Goal: Information Seeking & Learning: Learn about a topic

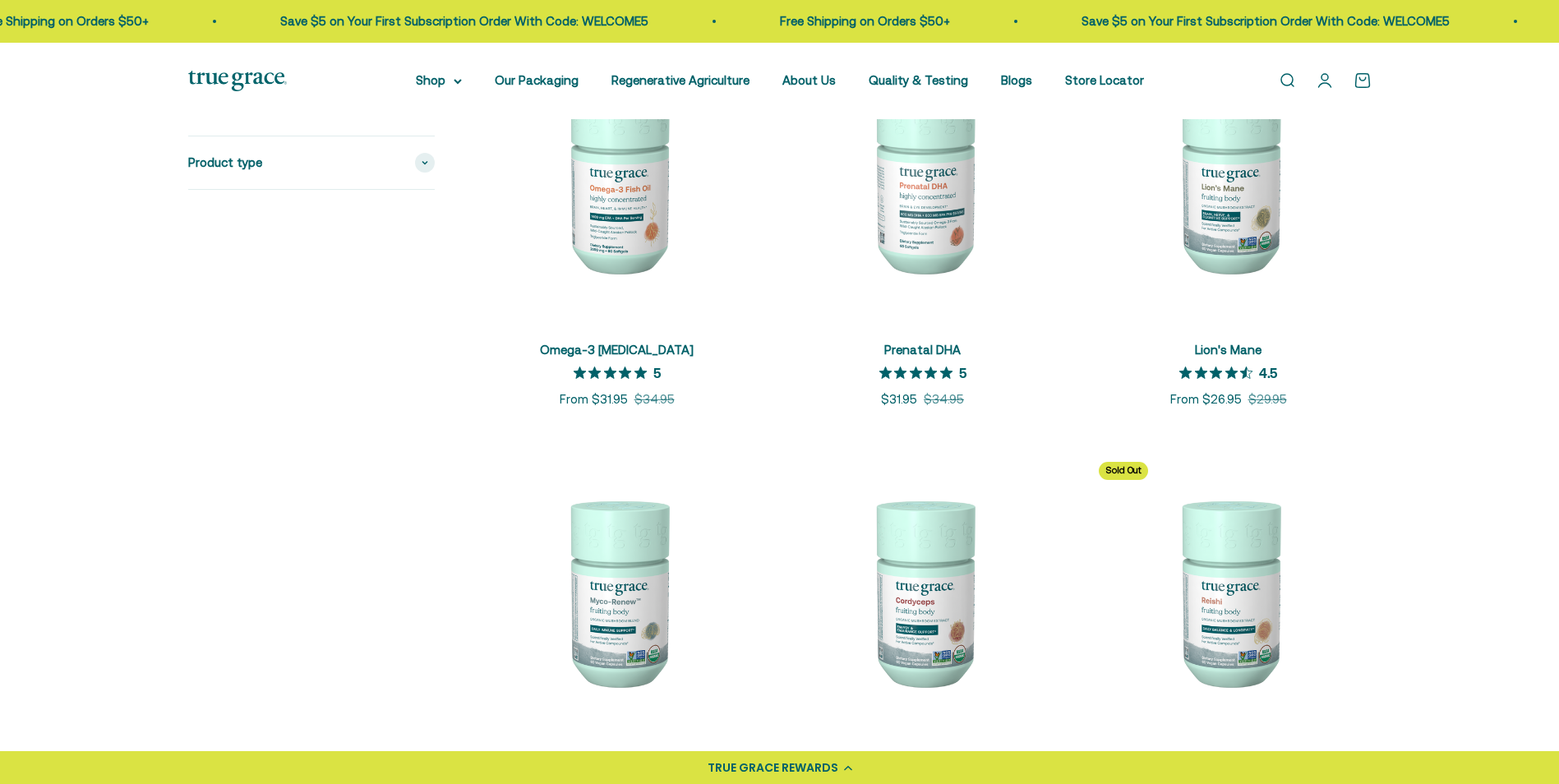
scroll to position [1854, 0]
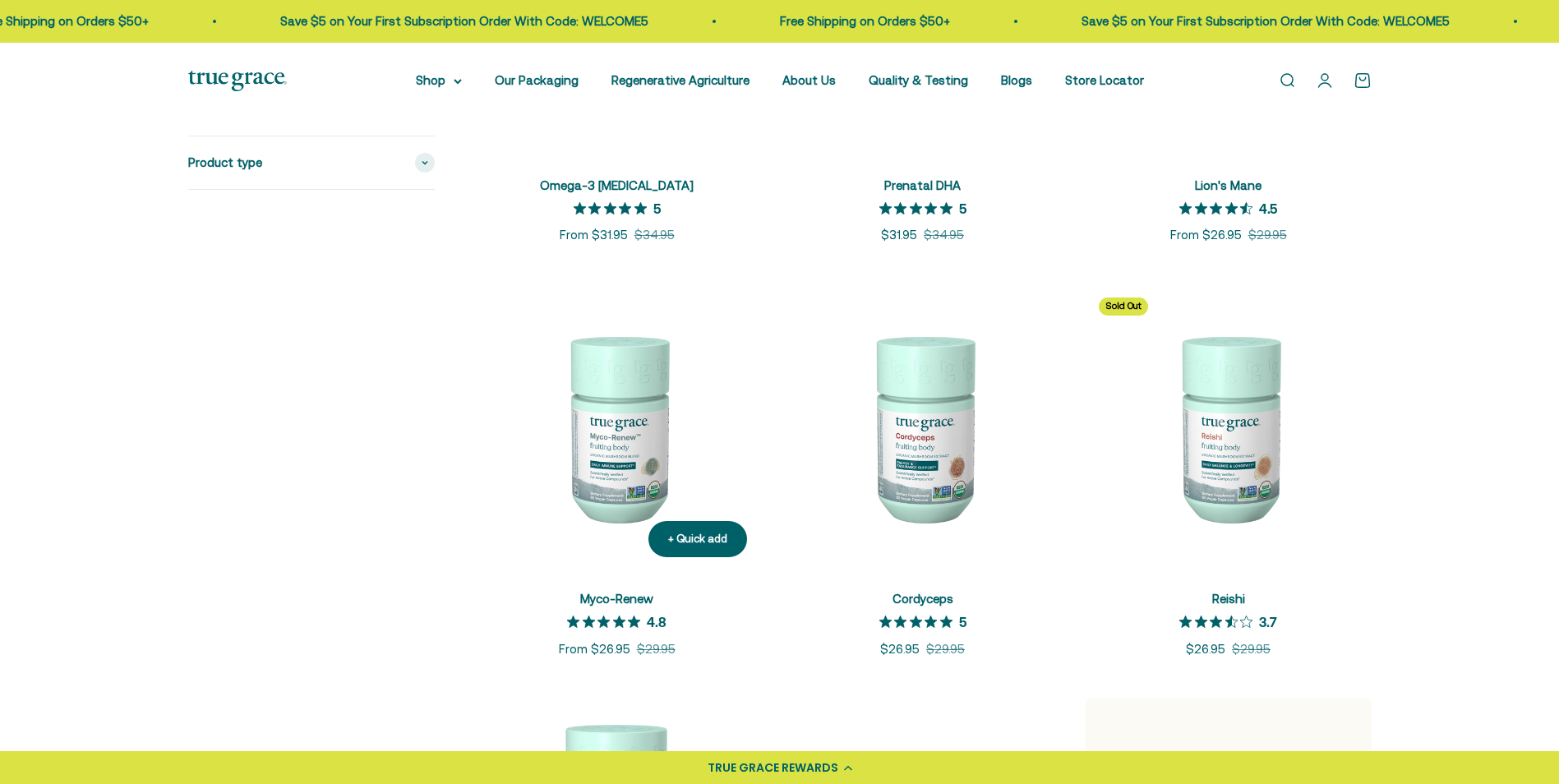
click at [606, 601] on link "Myco-Renew" at bounding box center [617, 598] width 73 height 14
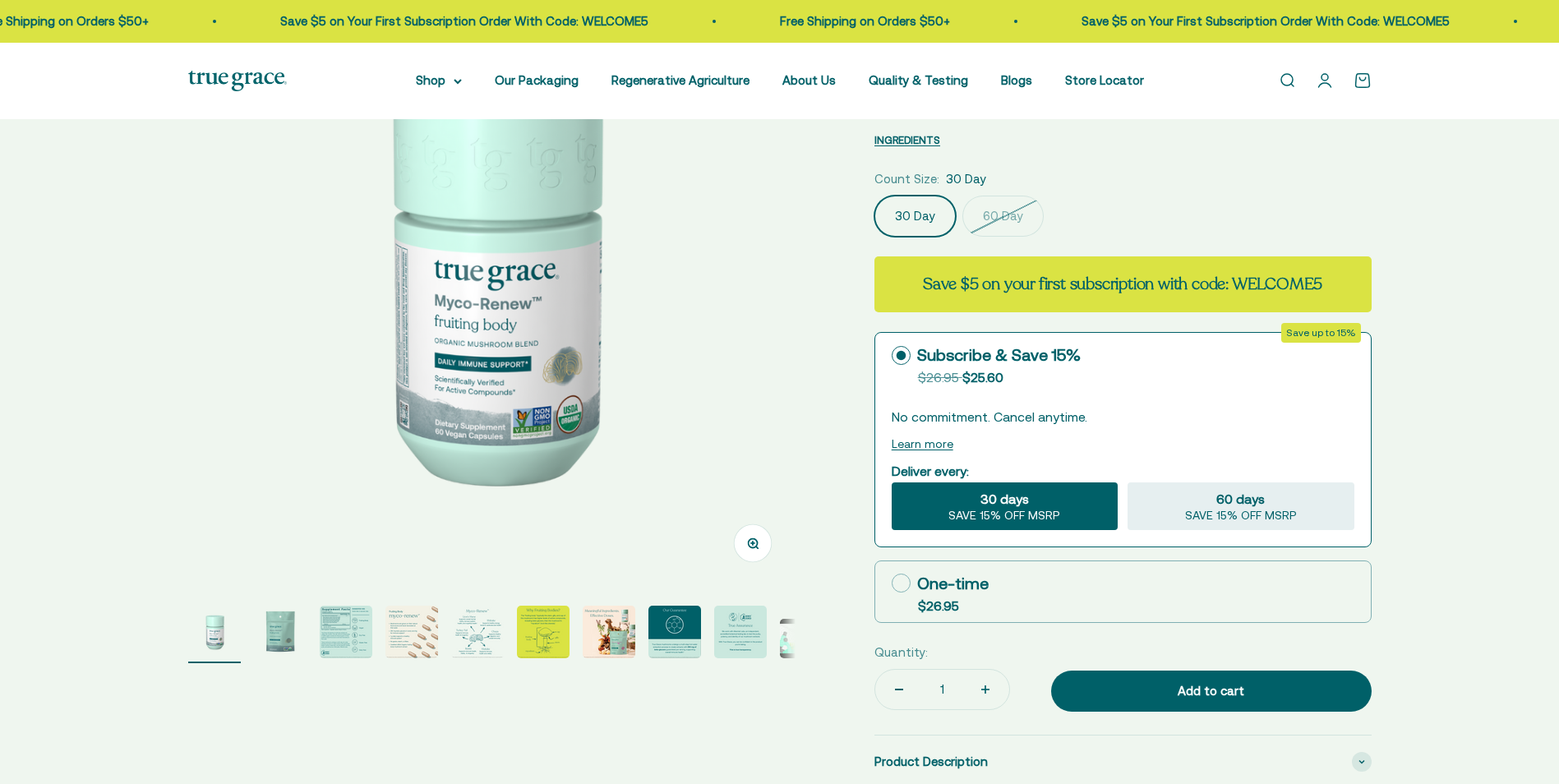
scroll to position [246, 0]
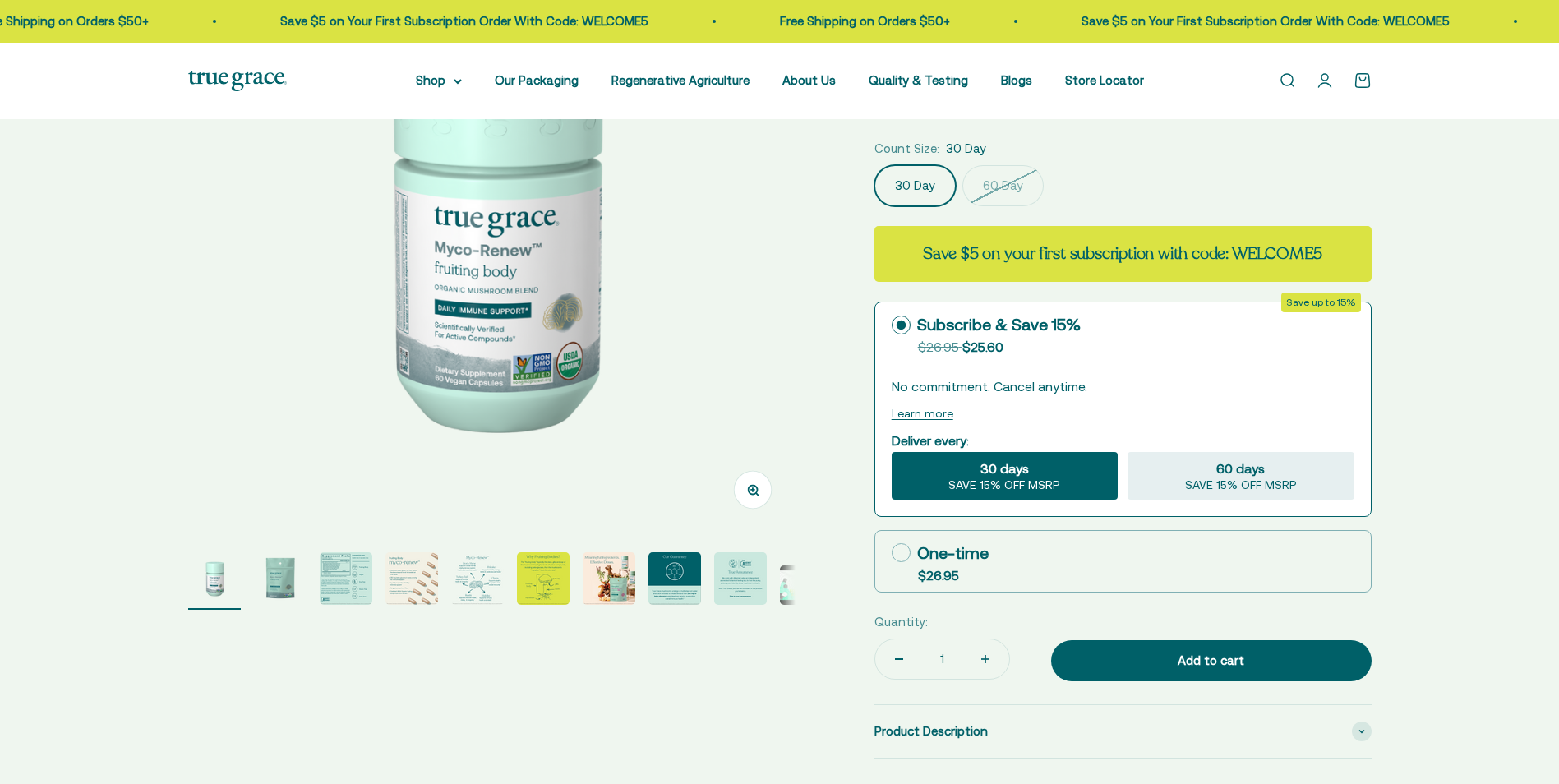
select select "3"
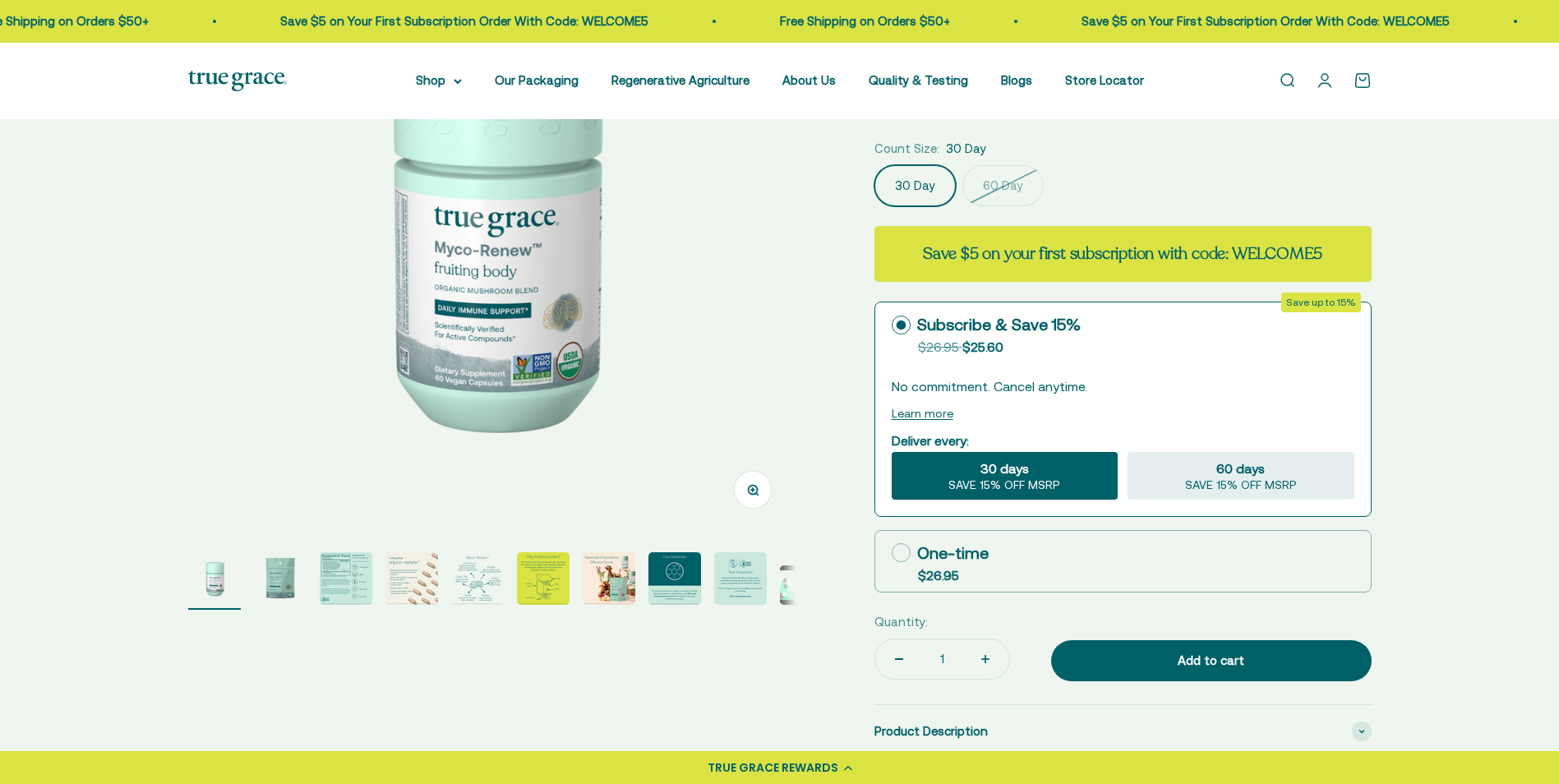
click at [269, 570] on img "Go to item 2" at bounding box center [279, 578] width 52 height 52
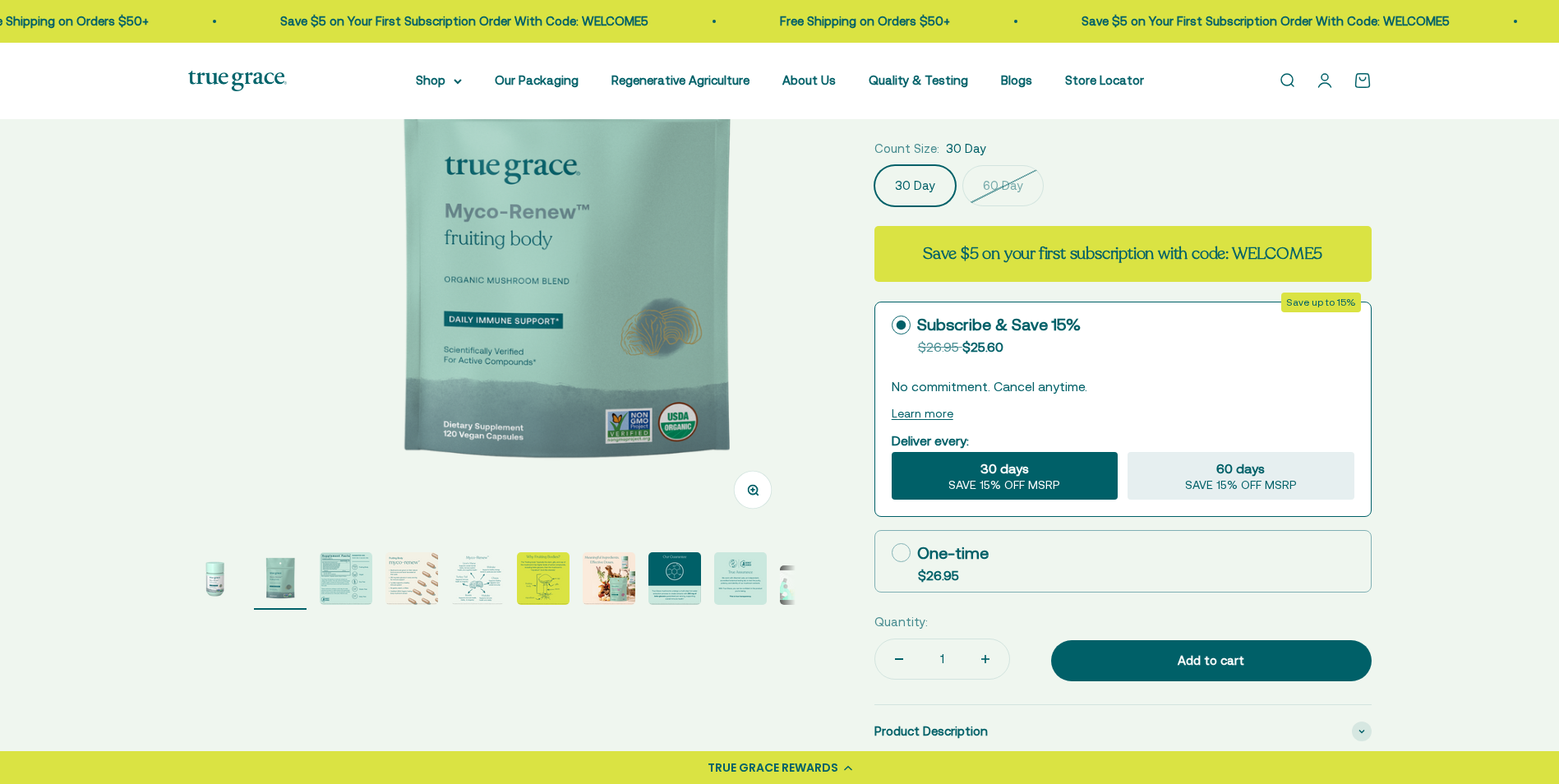
scroll to position [0, 627]
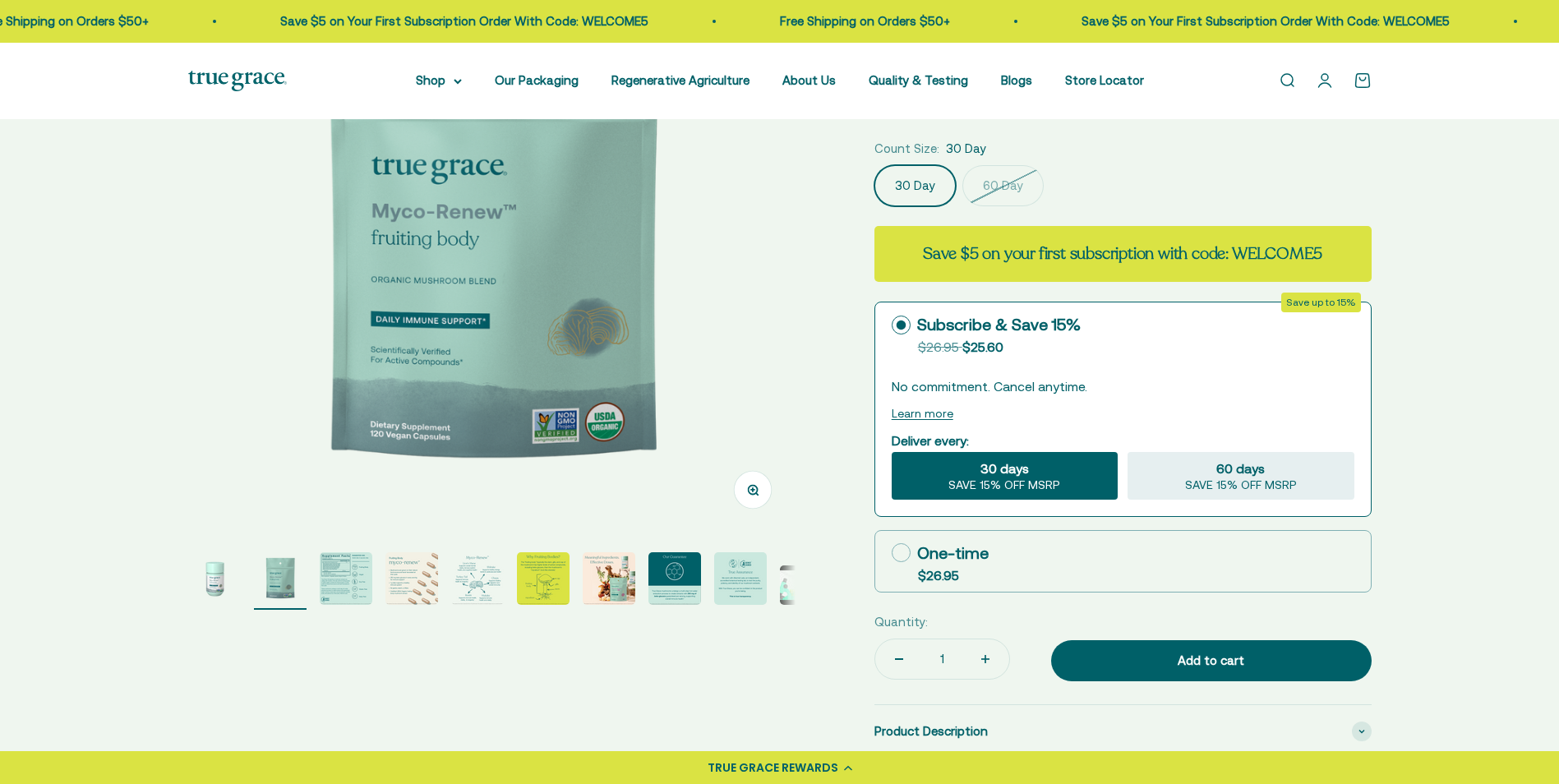
click at [387, 578] on img "Go to item 4" at bounding box center [411, 578] width 52 height 52
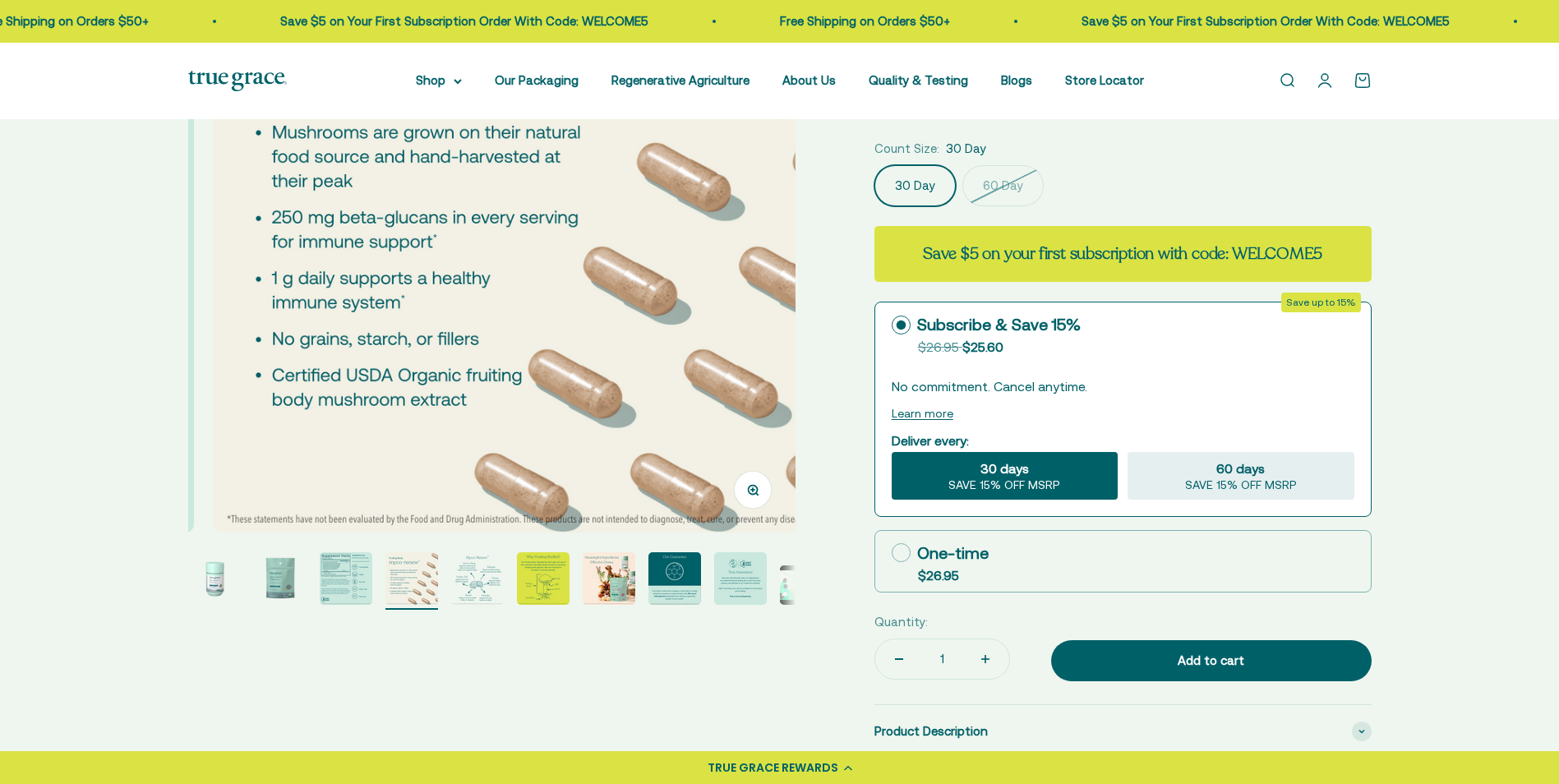
scroll to position [0, 1881]
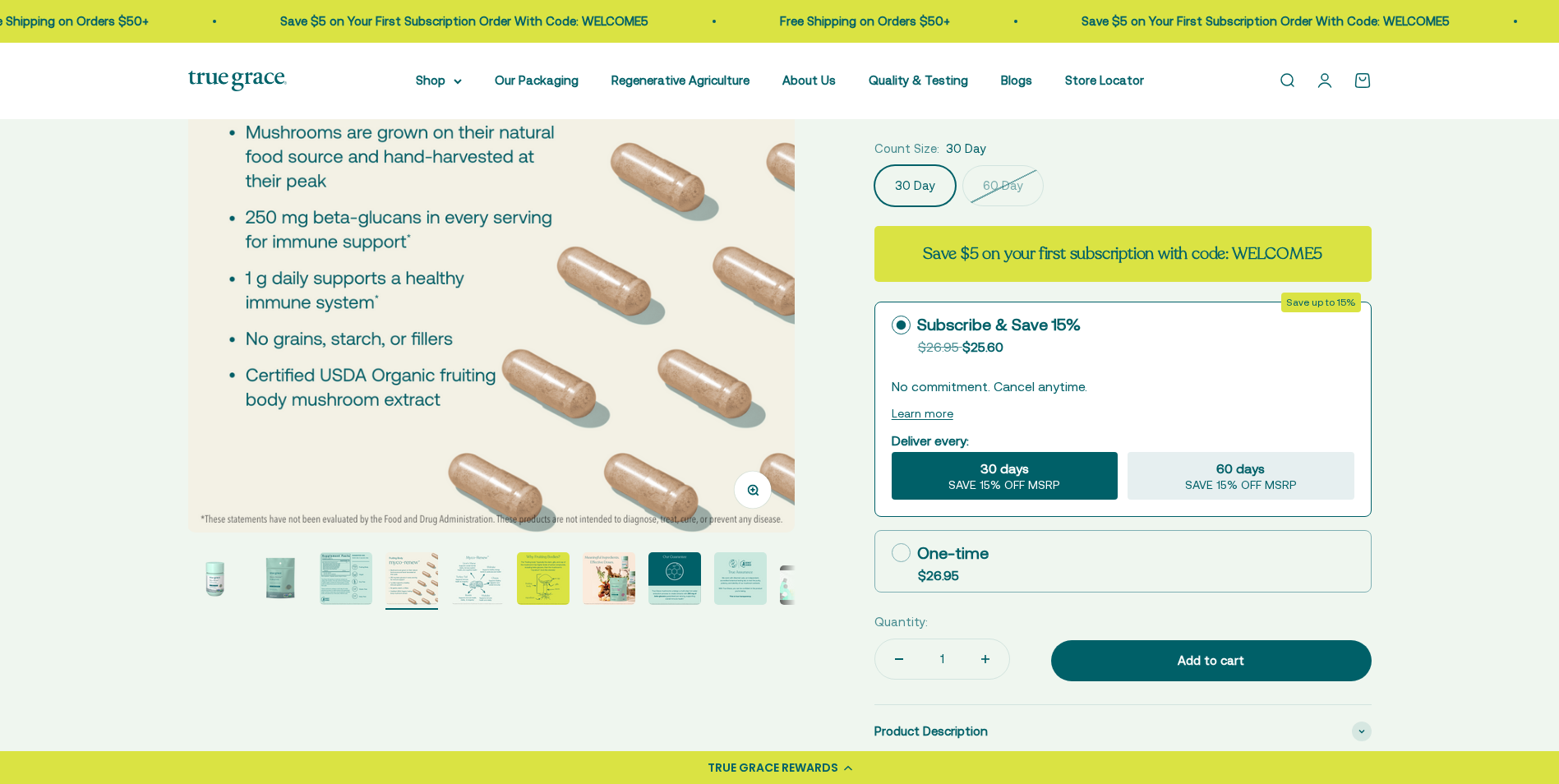
click at [492, 595] on img "Go to item 5" at bounding box center [477, 578] width 52 height 52
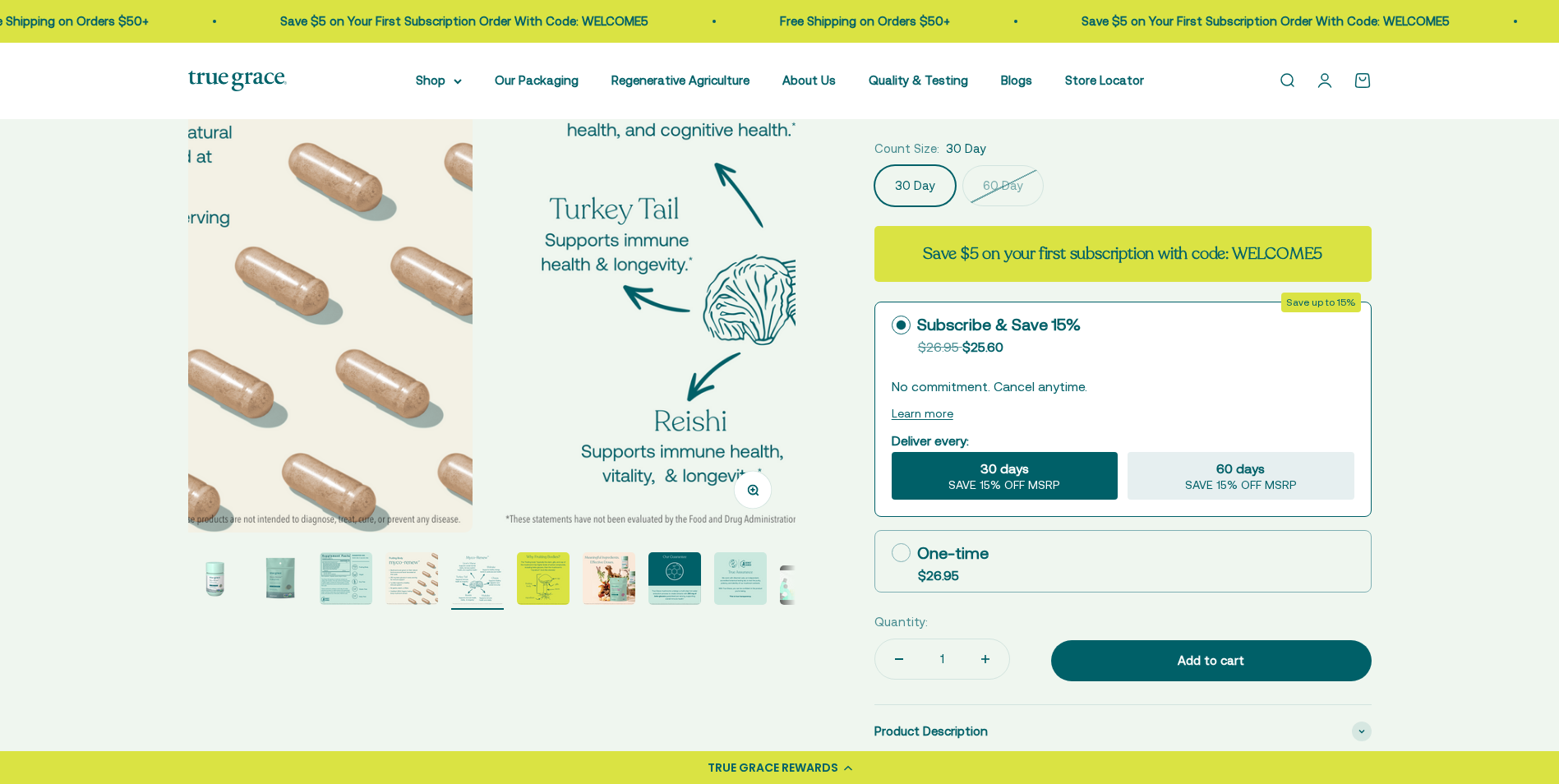
scroll to position [0, 2509]
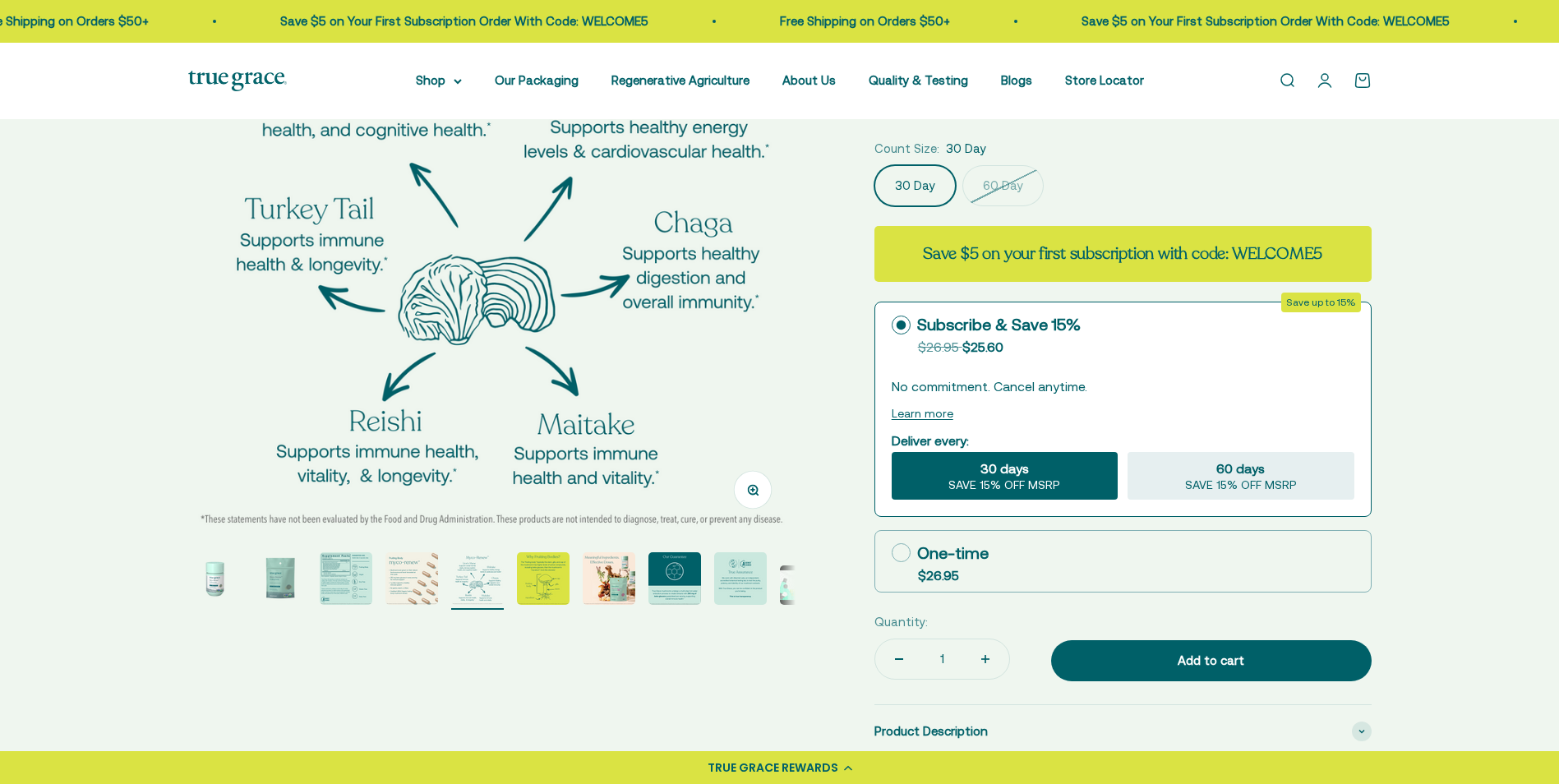
click at [530, 581] on img "Go to item 6" at bounding box center [543, 578] width 52 height 52
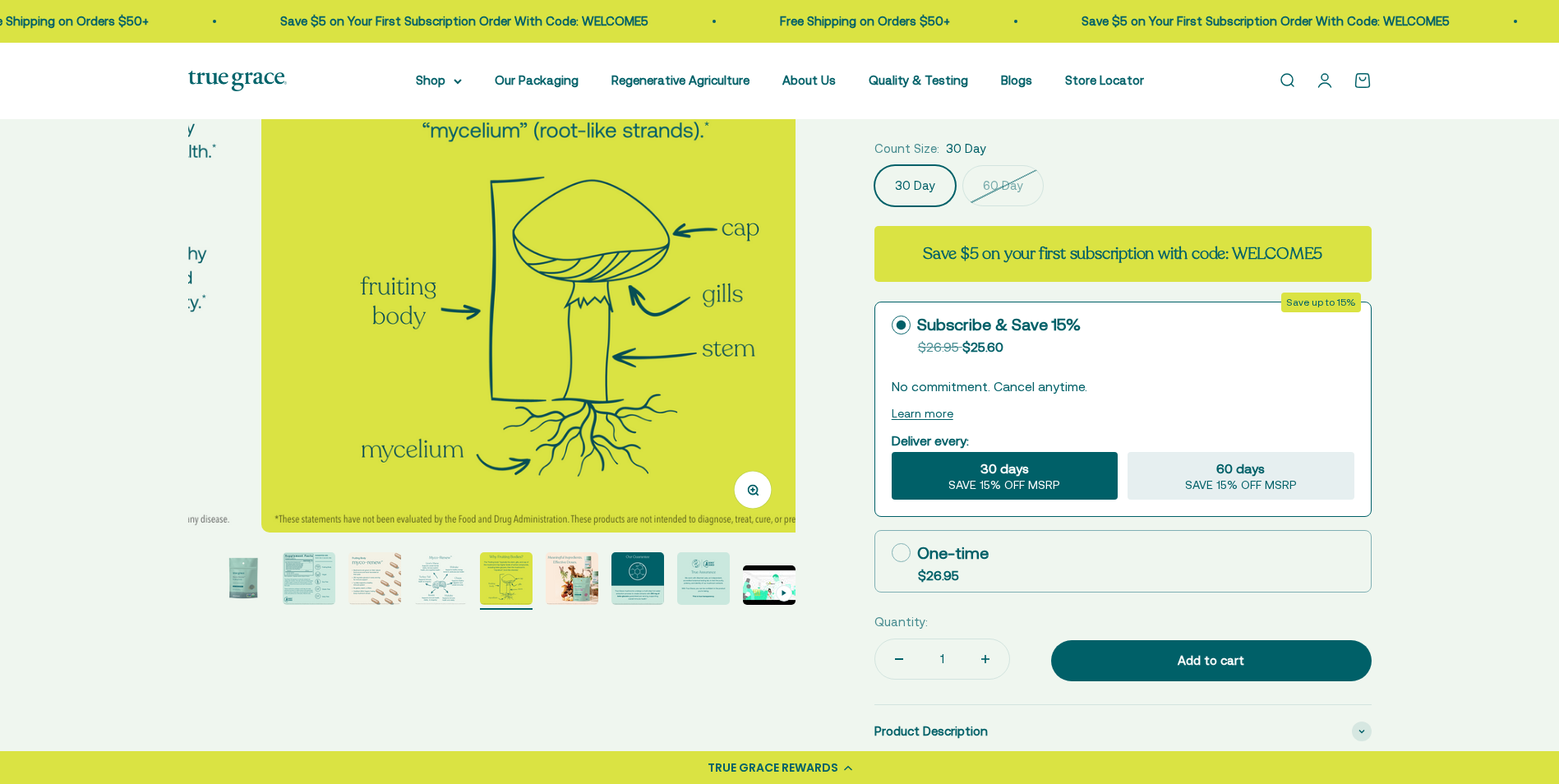
scroll to position [0, 3135]
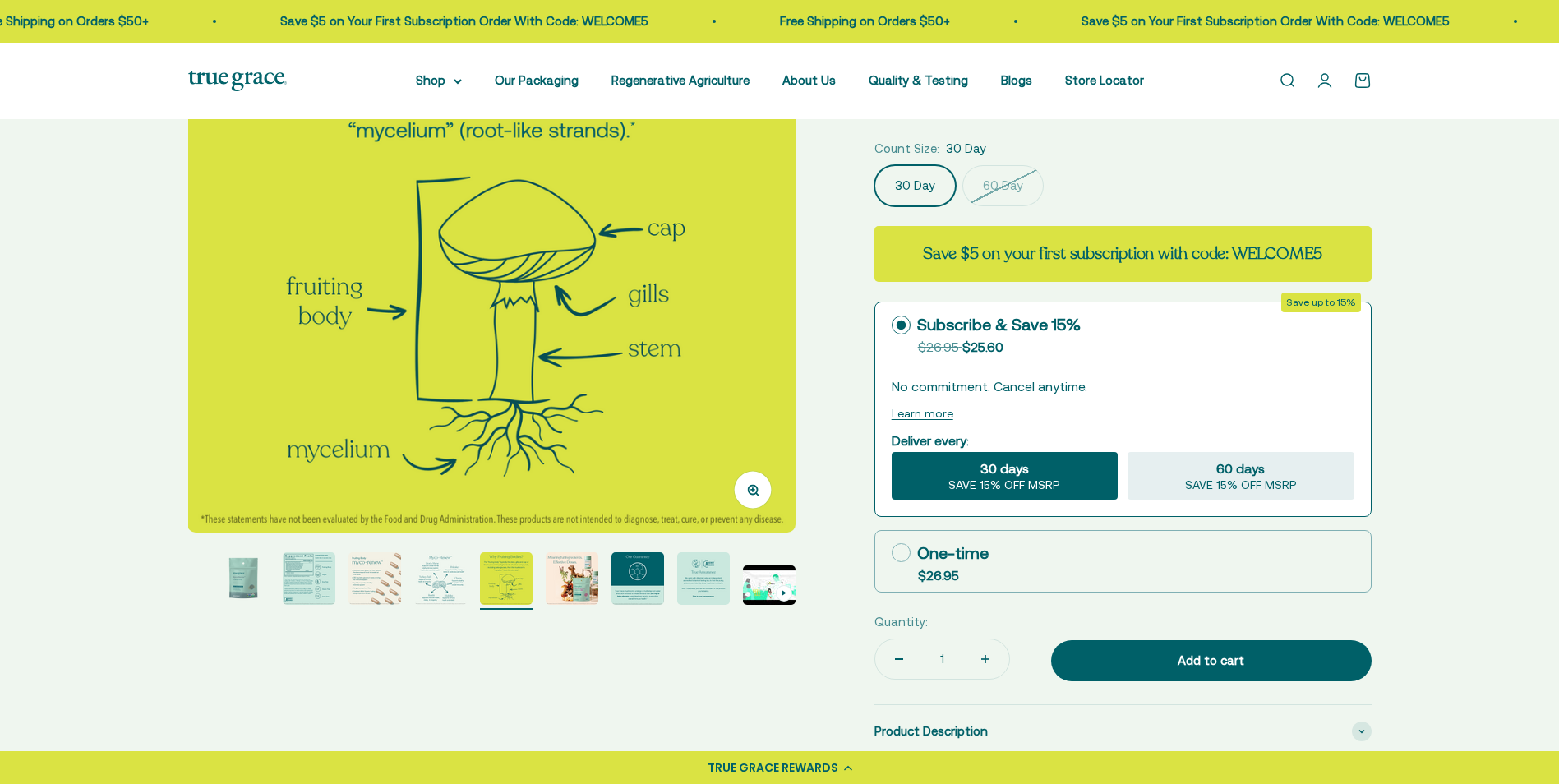
click at [571, 592] on img "Go to item 7" at bounding box center [571, 578] width 52 height 52
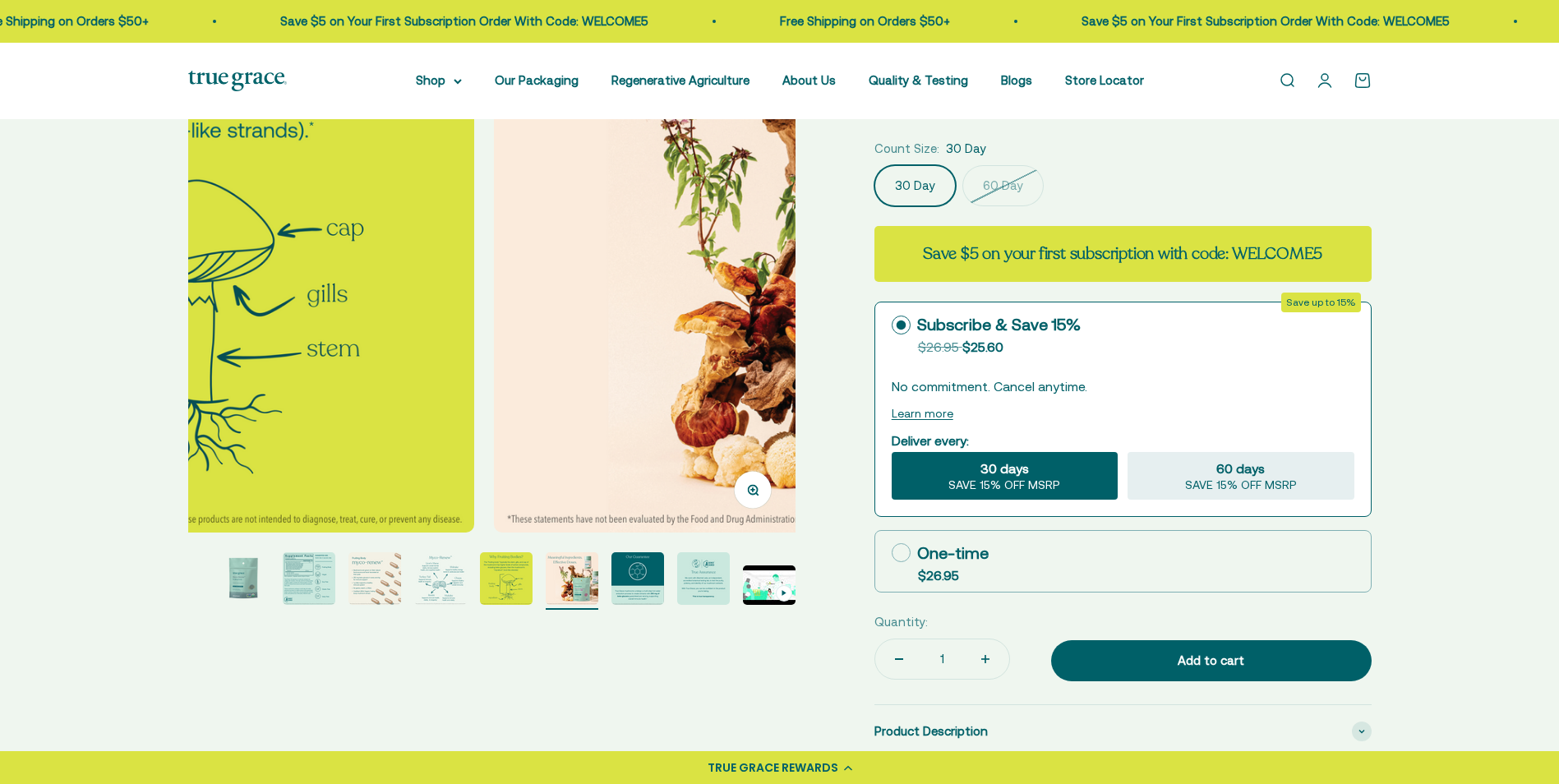
scroll to position [0, 3762]
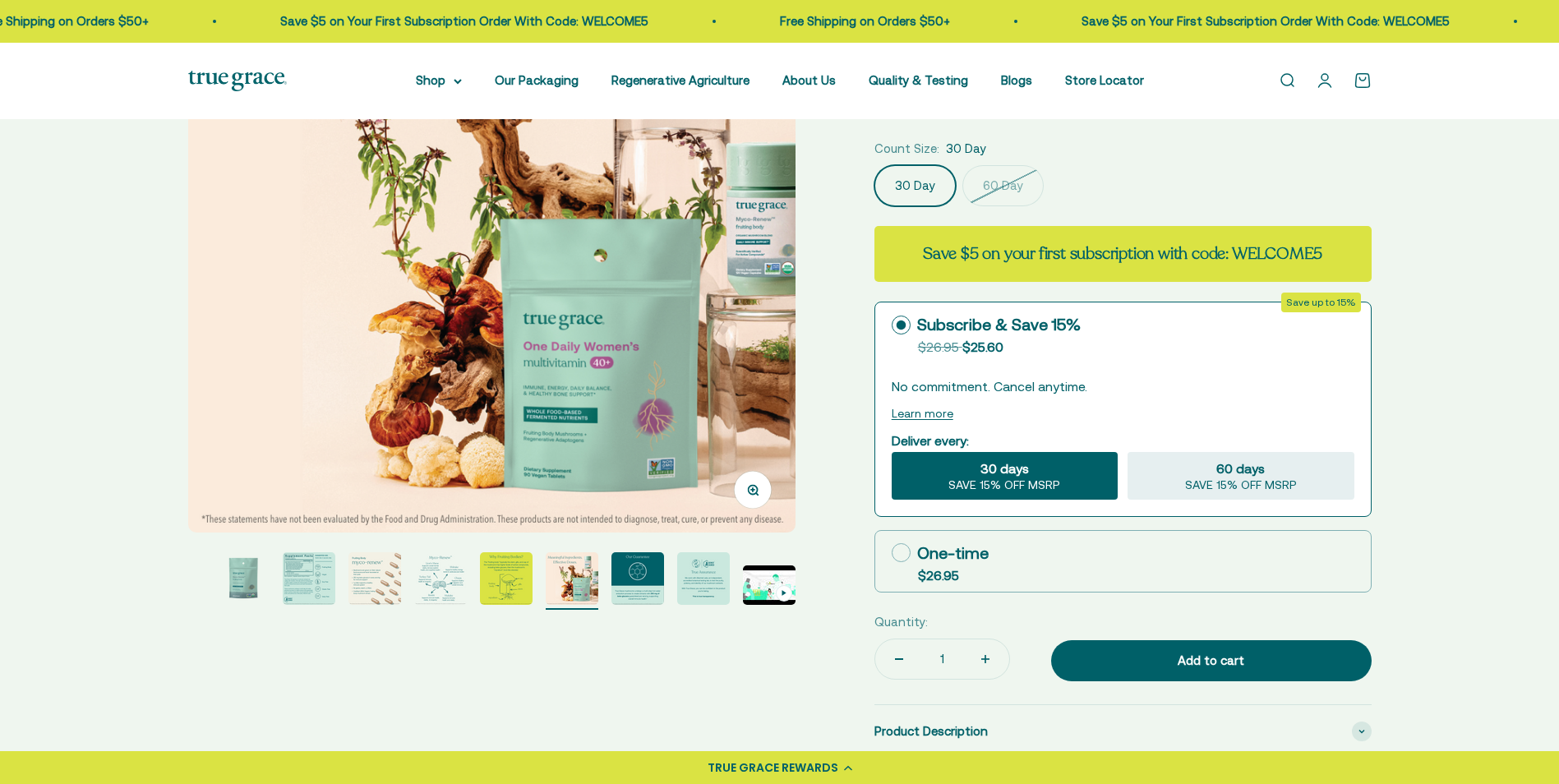
click at [662, 590] on img "Go to item 8" at bounding box center [637, 578] width 52 height 52
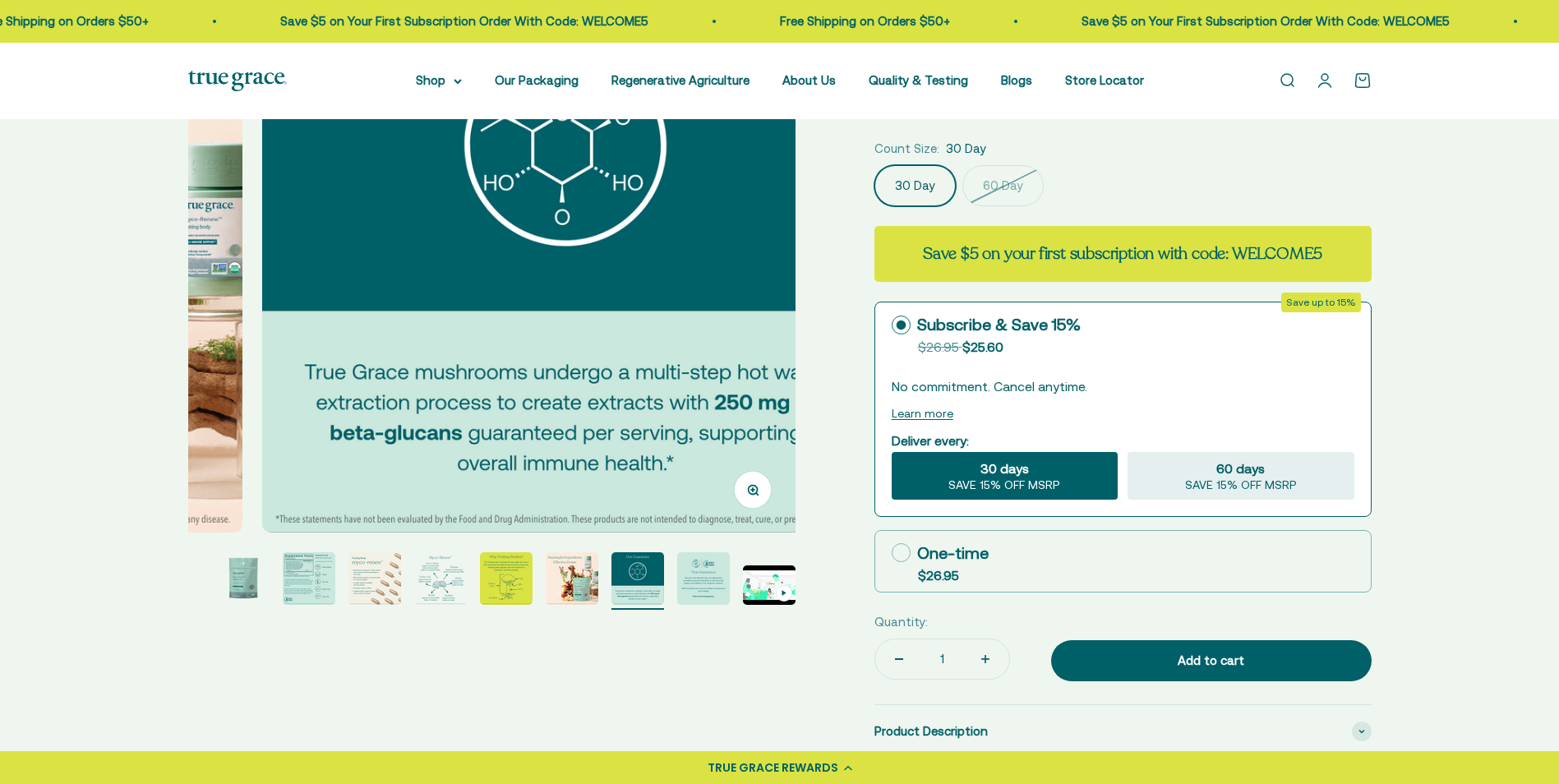
scroll to position [0, 4389]
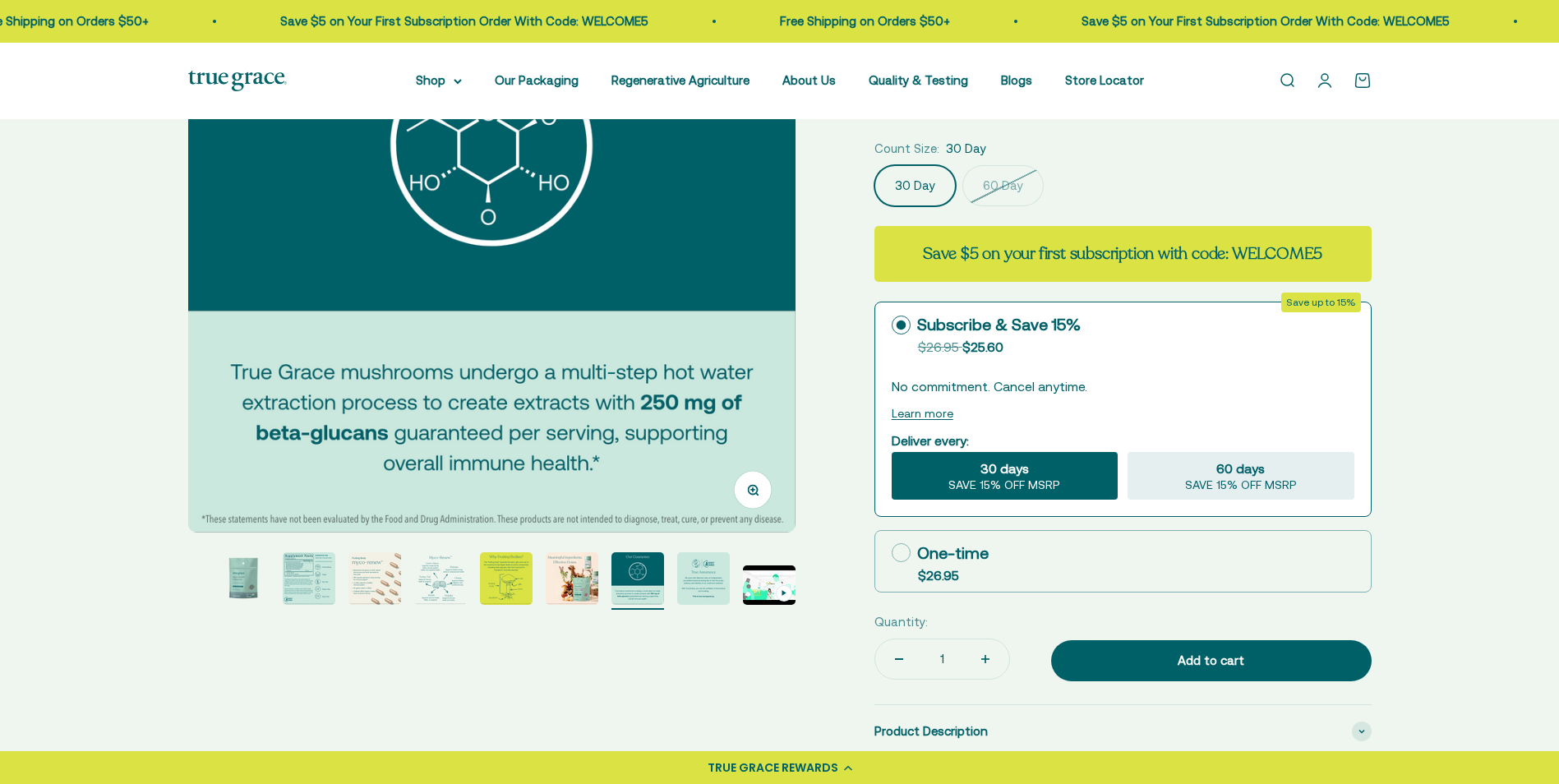
click at [699, 590] on img "Go to item 9" at bounding box center [703, 578] width 52 height 52
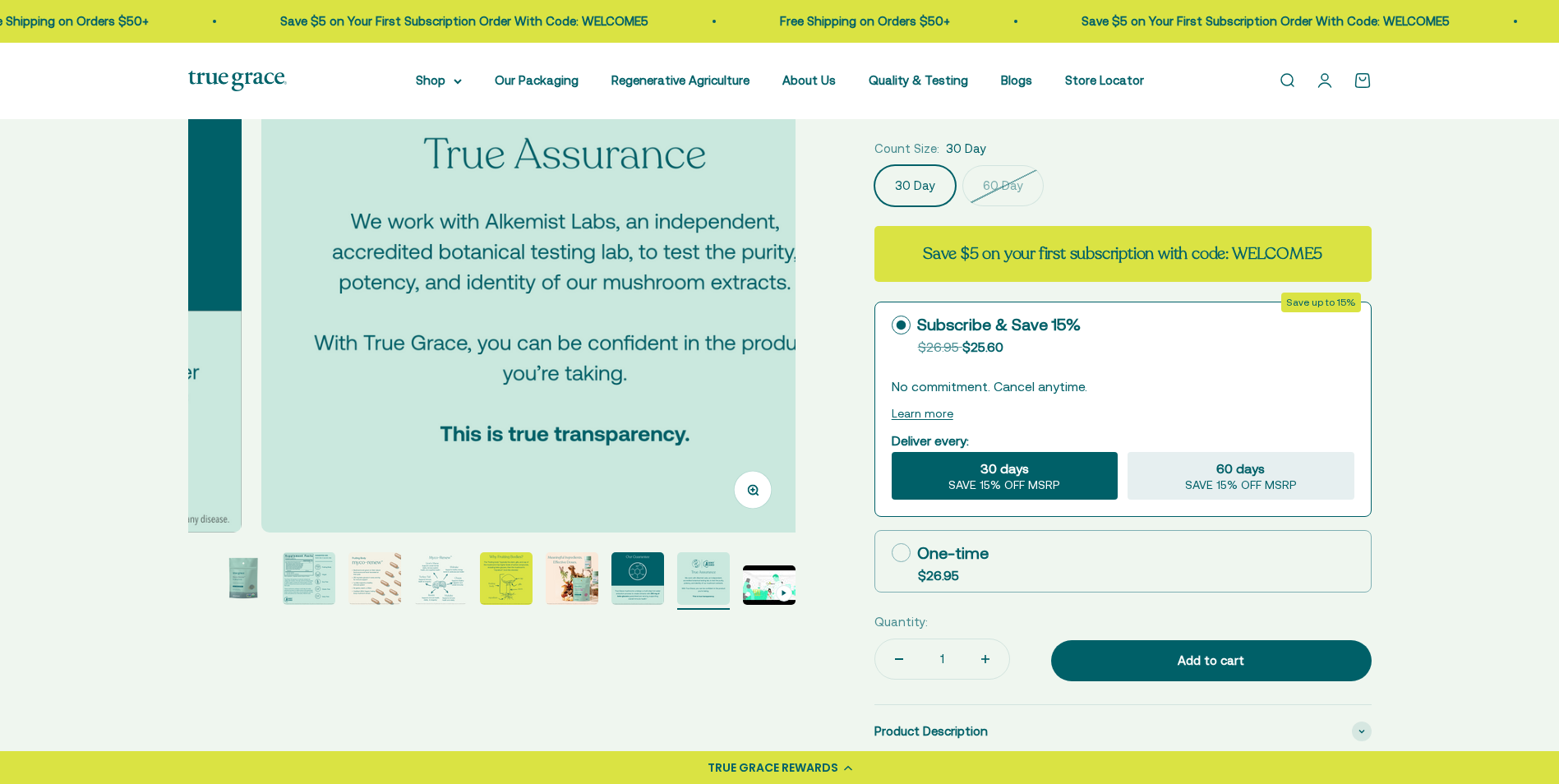
scroll to position [0, 5017]
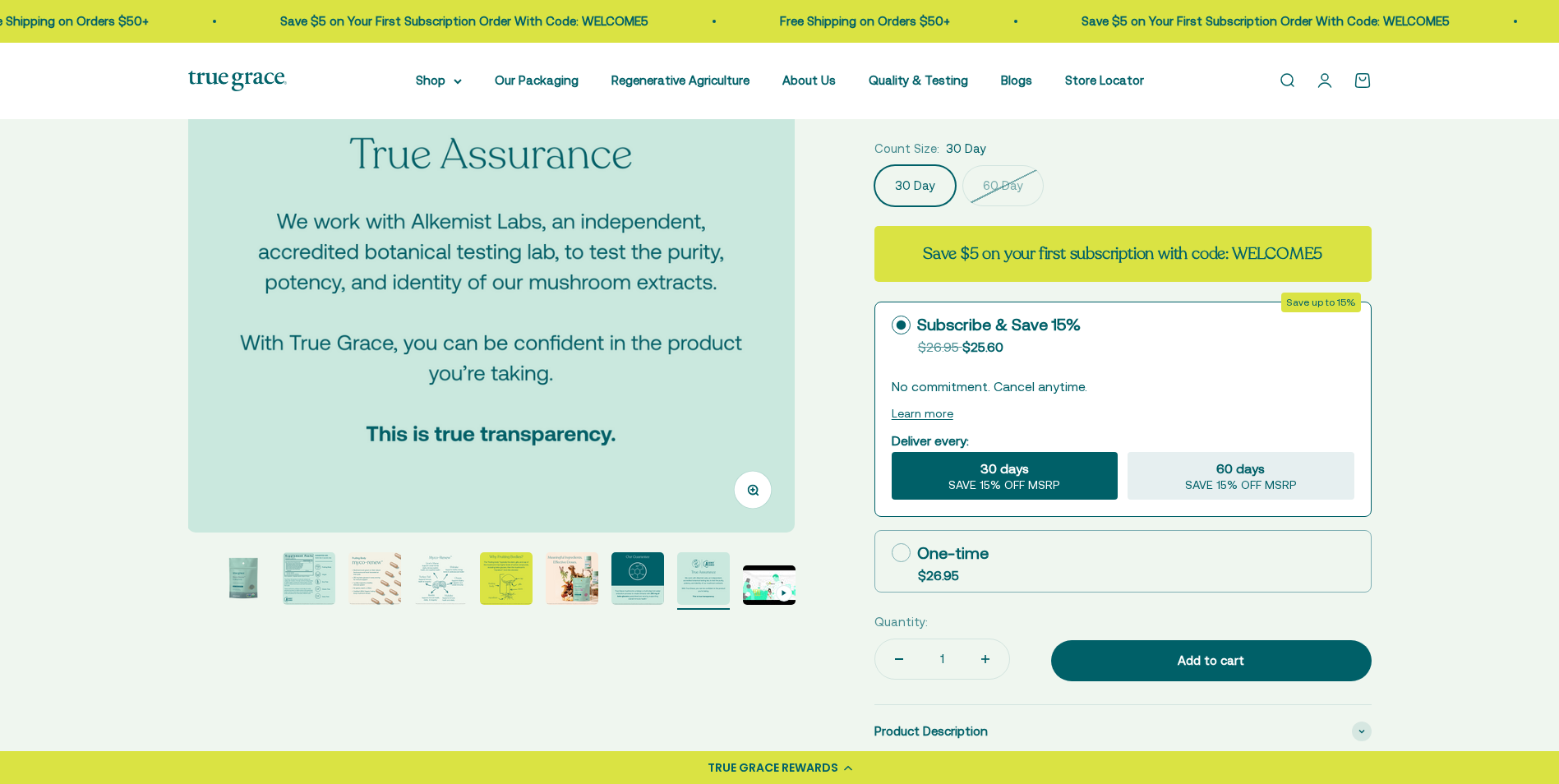
click at [773, 580] on img "Go to item 10" at bounding box center [768, 585] width 52 height 40
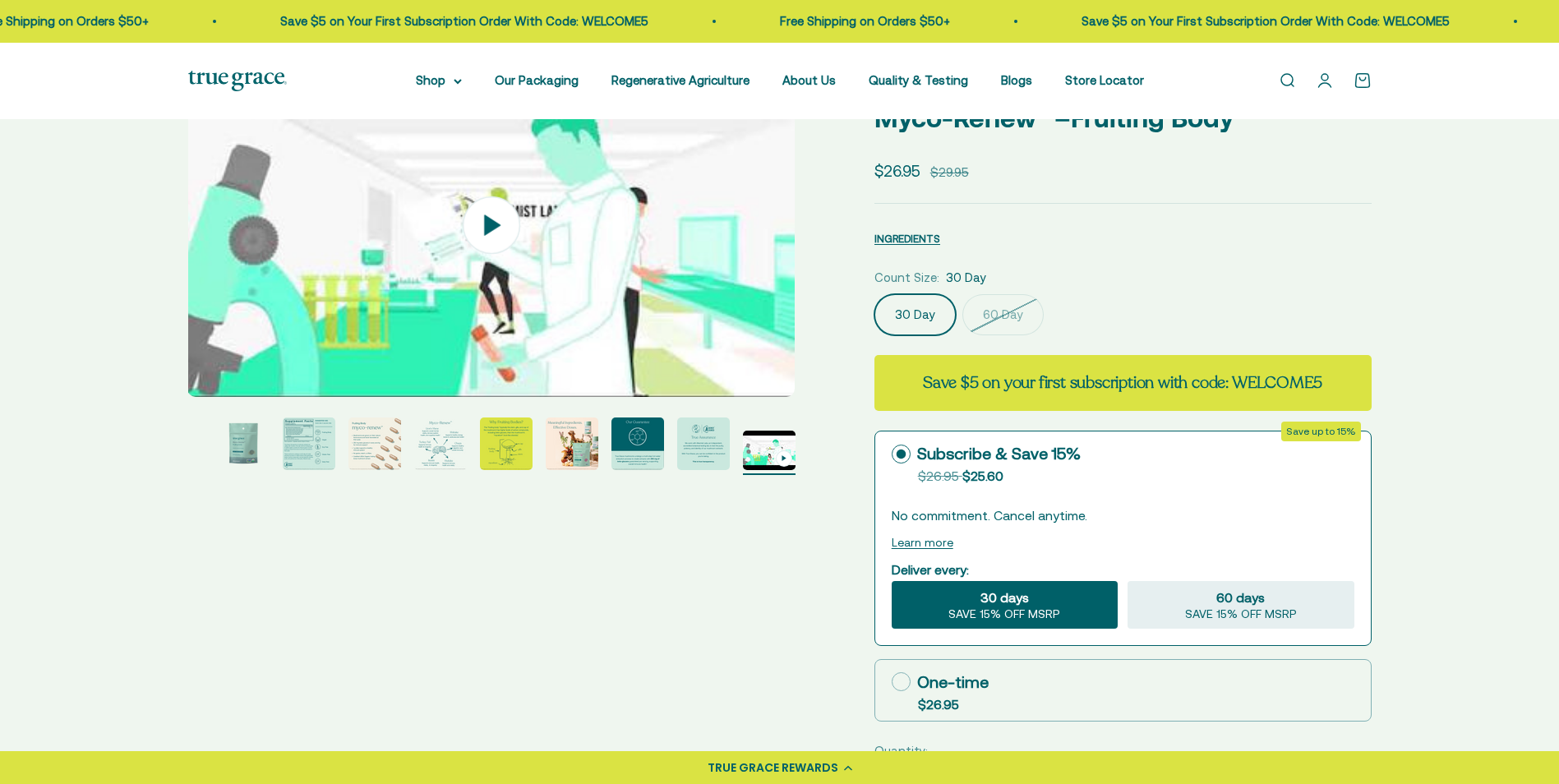
scroll to position [82, 0]
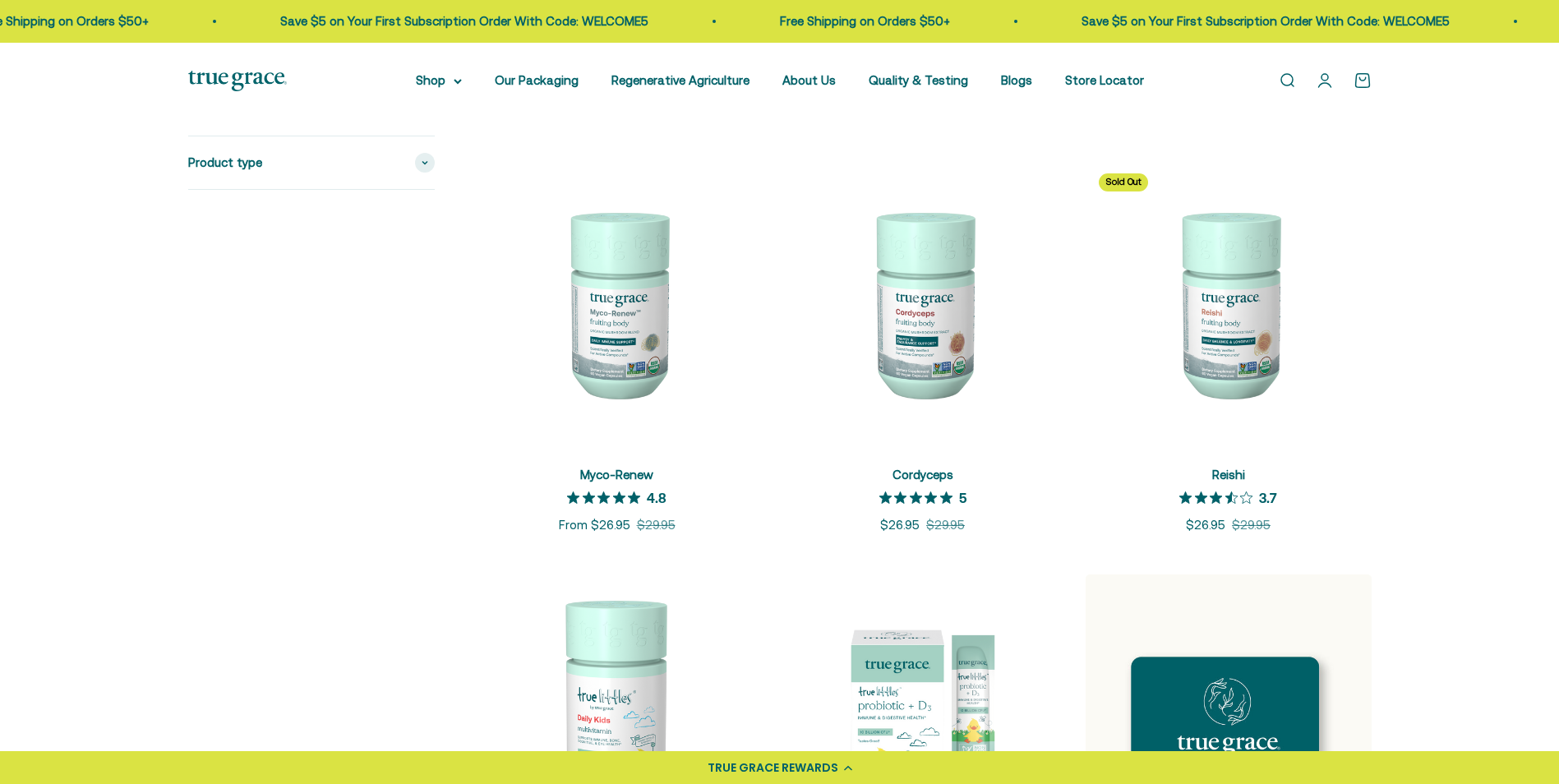
scroll to position [2010, 0]
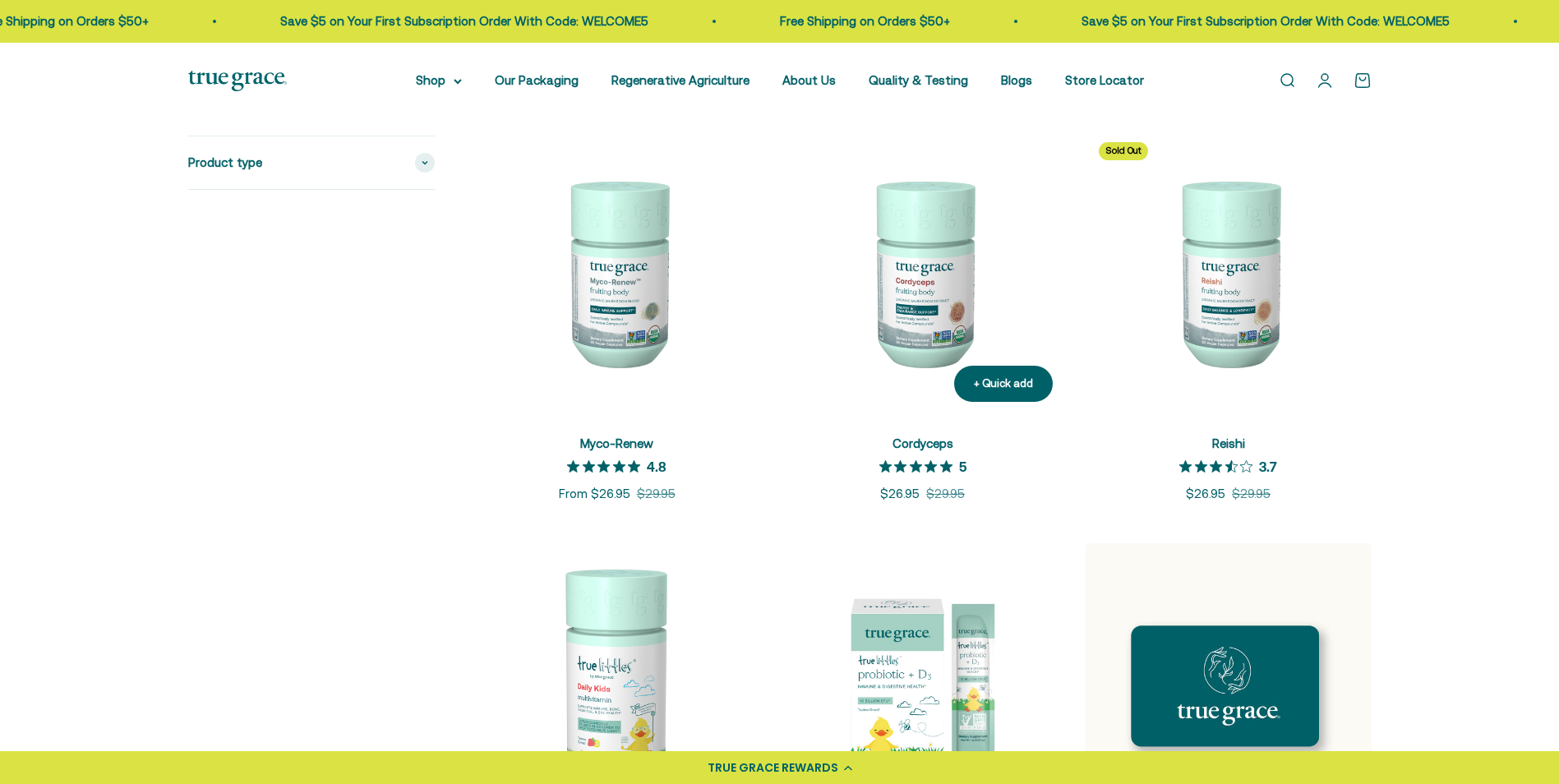
click at [917, 284] on img at bounding box center [922, 272] width 286 height 286
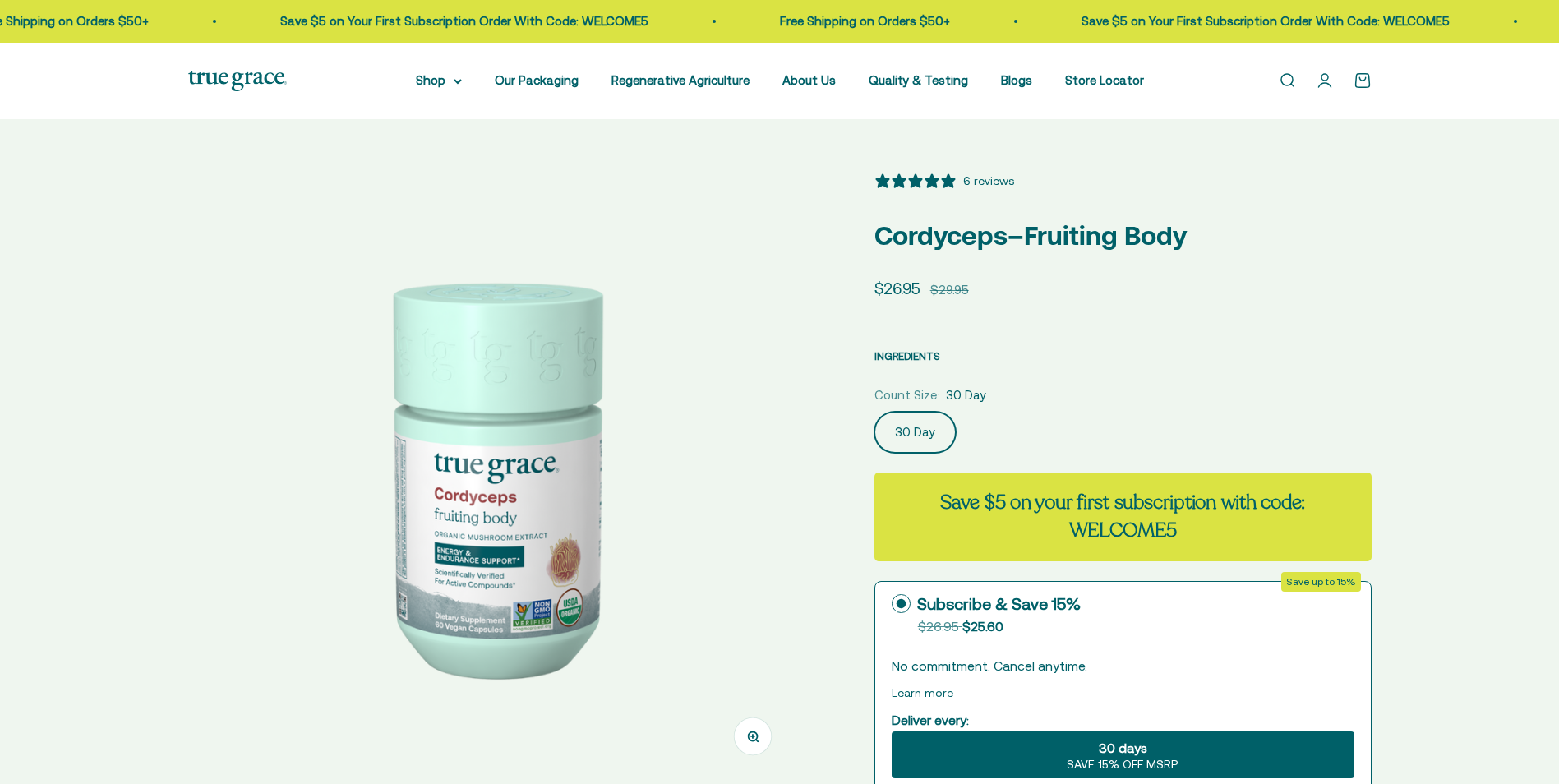
select select "3"
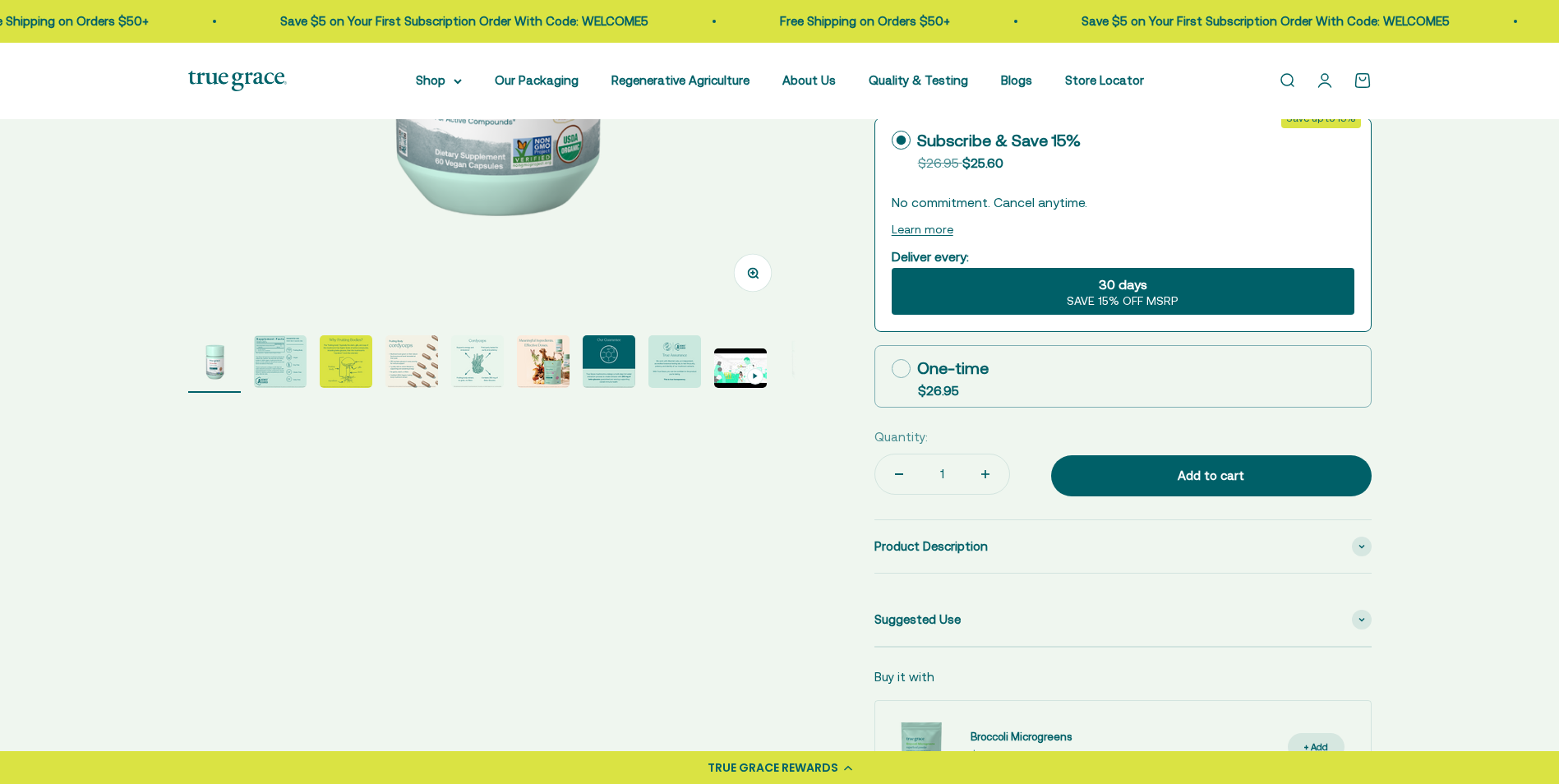
scroll to position [493, 0]
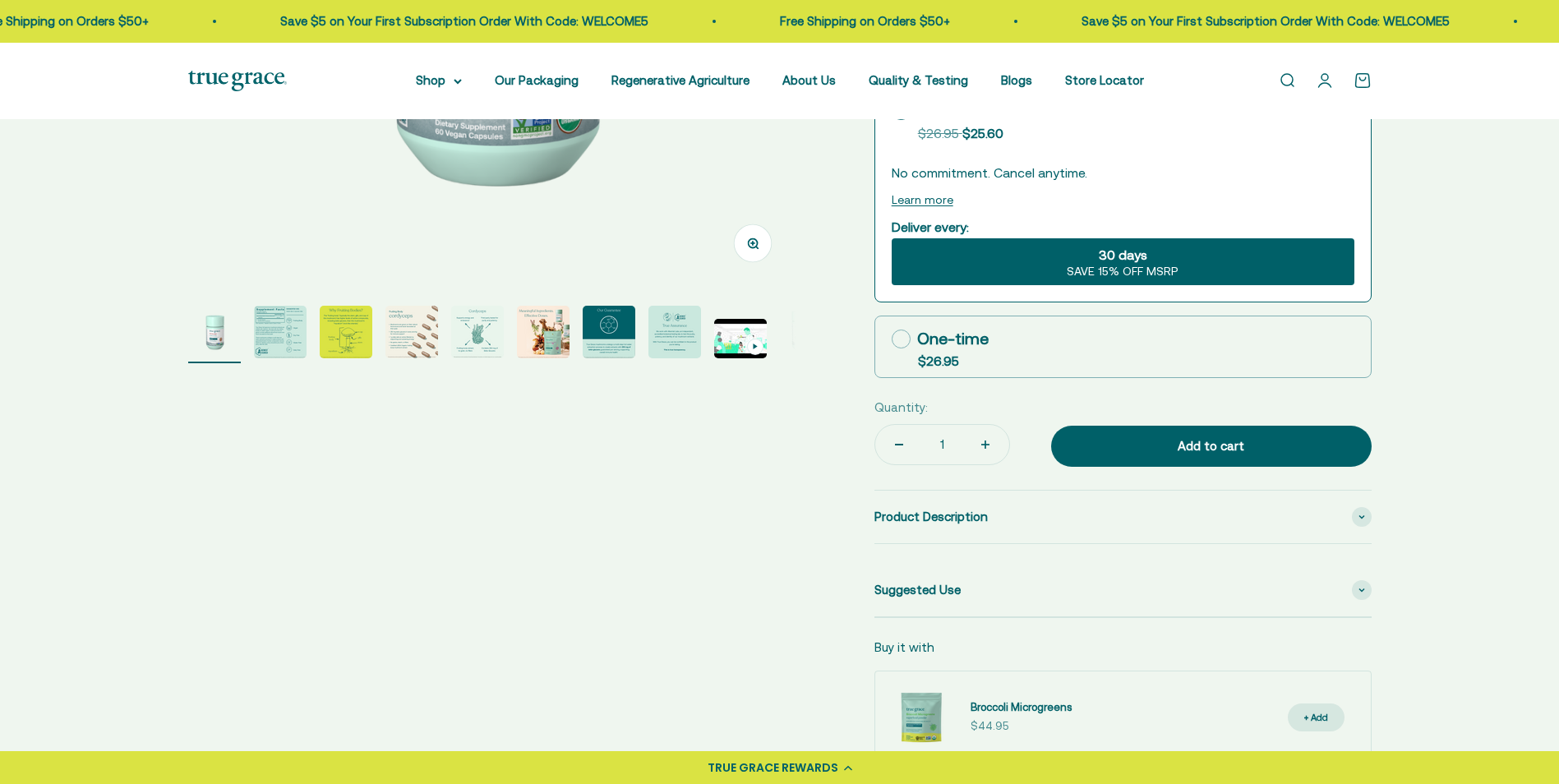
click at [362, 341] on img "Go to item 3" at bounding box center [346, 332] width 52 height 52
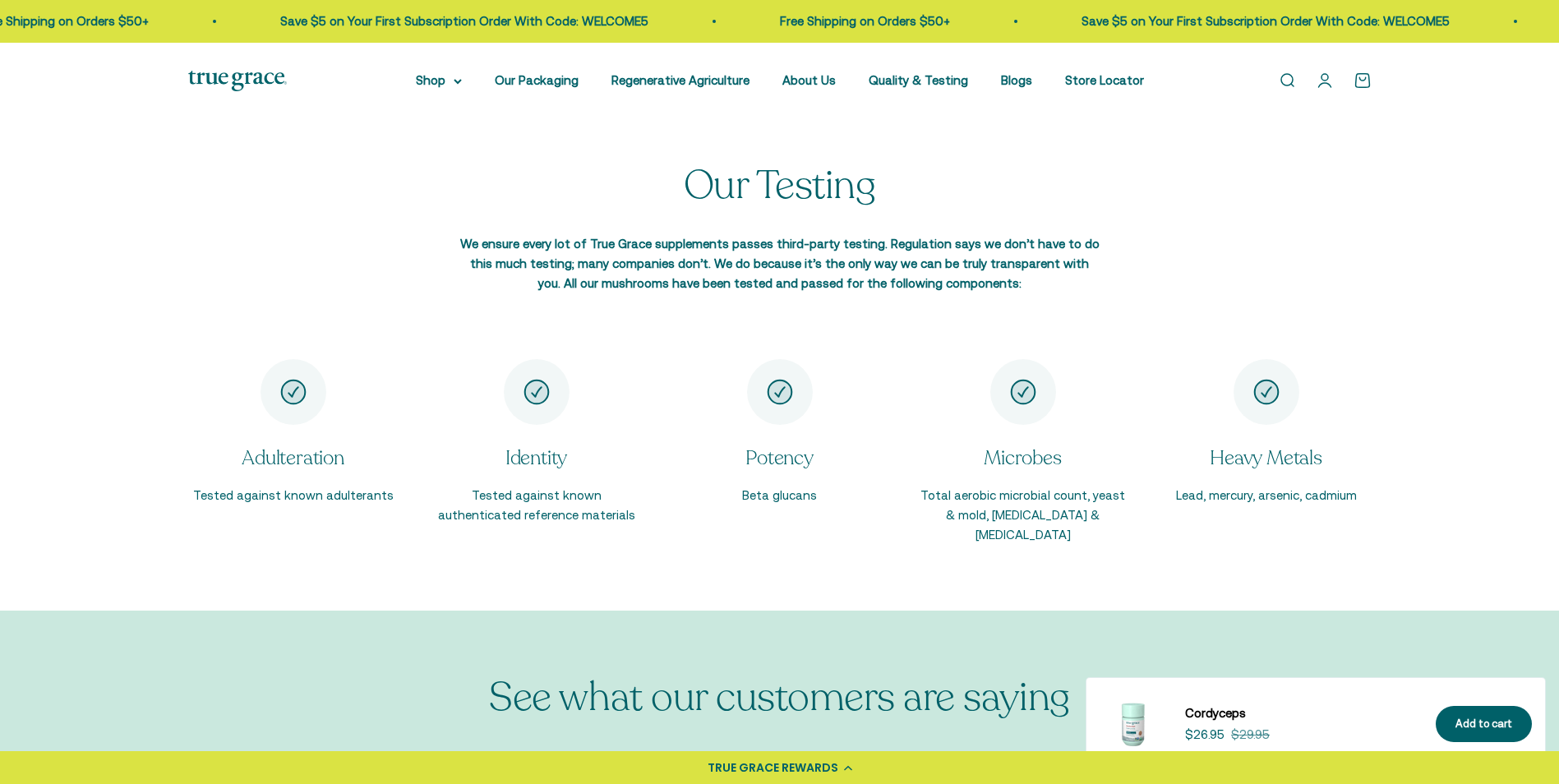
scroll to position [2471, 0]
